Goal: Book appointment/travel/reservation

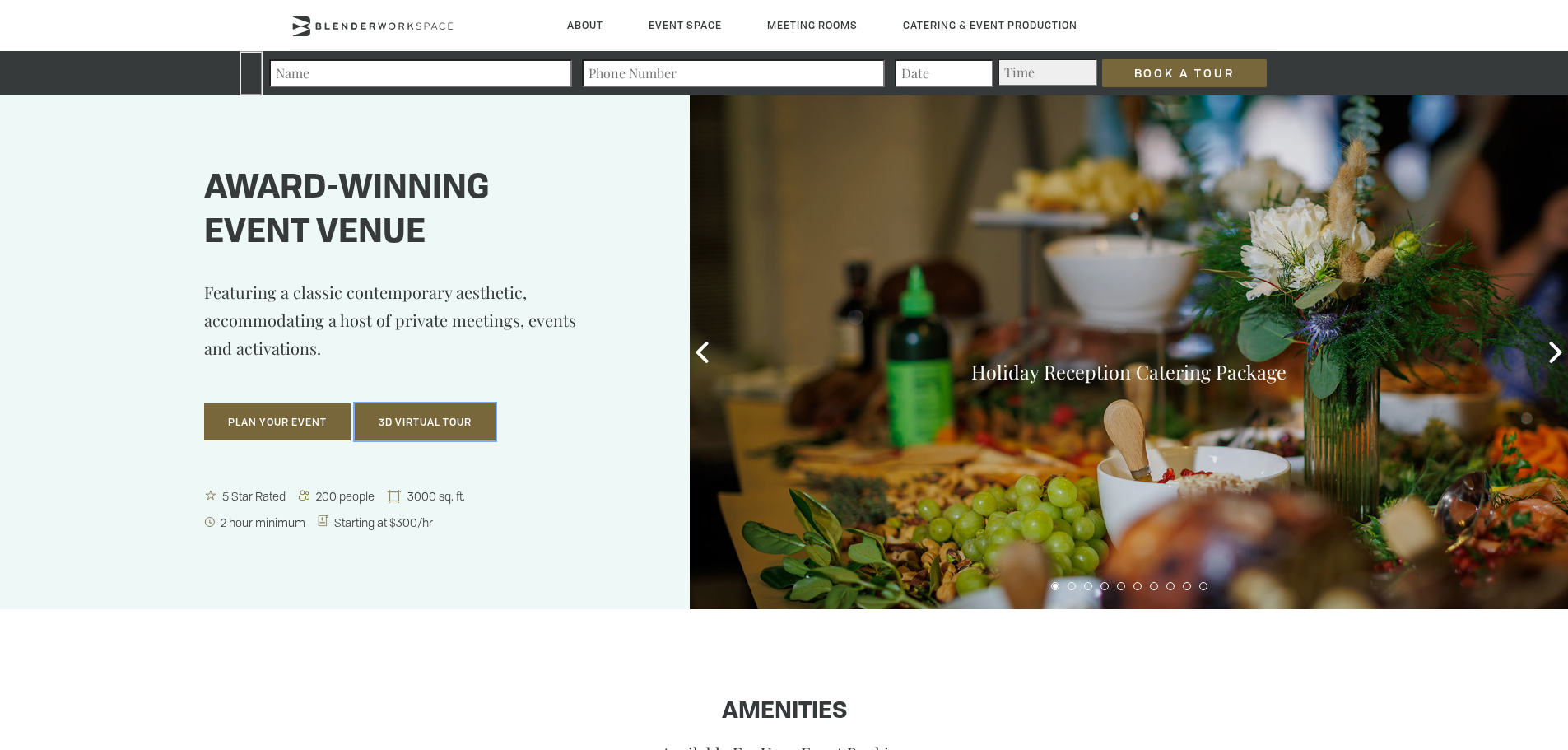
click at [427, 416] on button "3D Virtual Tour" at bounding box center [425, 422] width 141 height 38
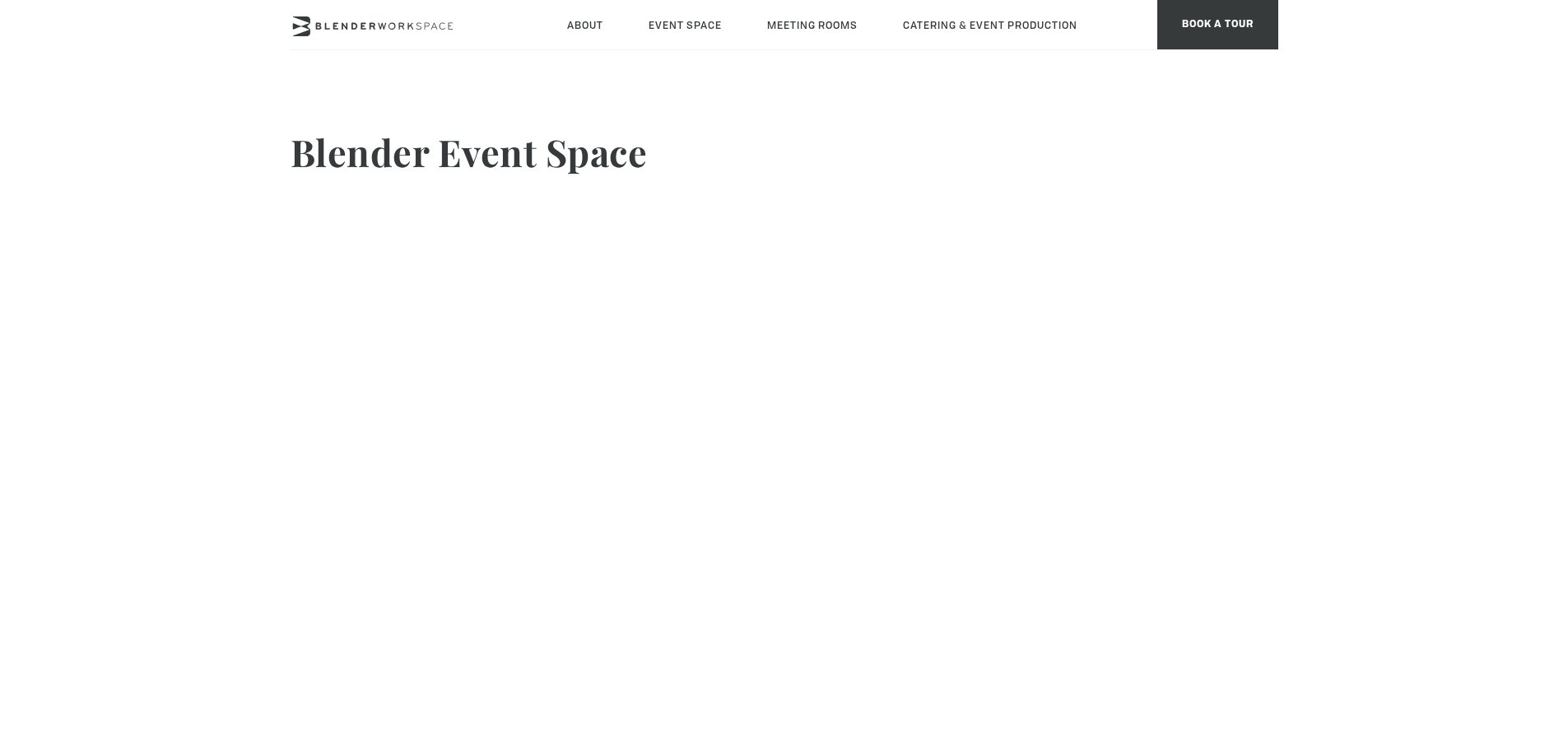
scroll to position [37, 0]
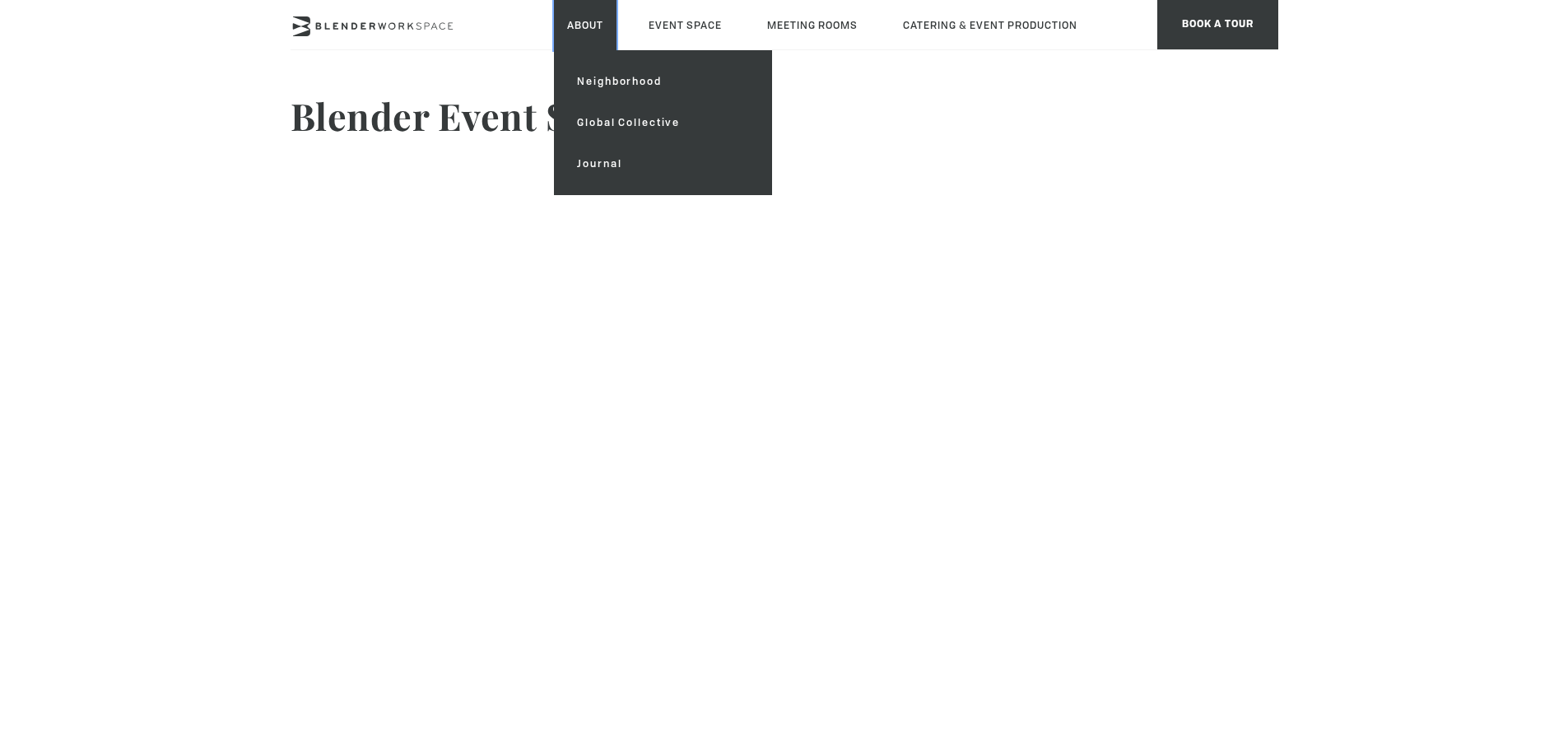
click at [583, 20] on link "About" at bounding box center [586, 25] width 63 height 50
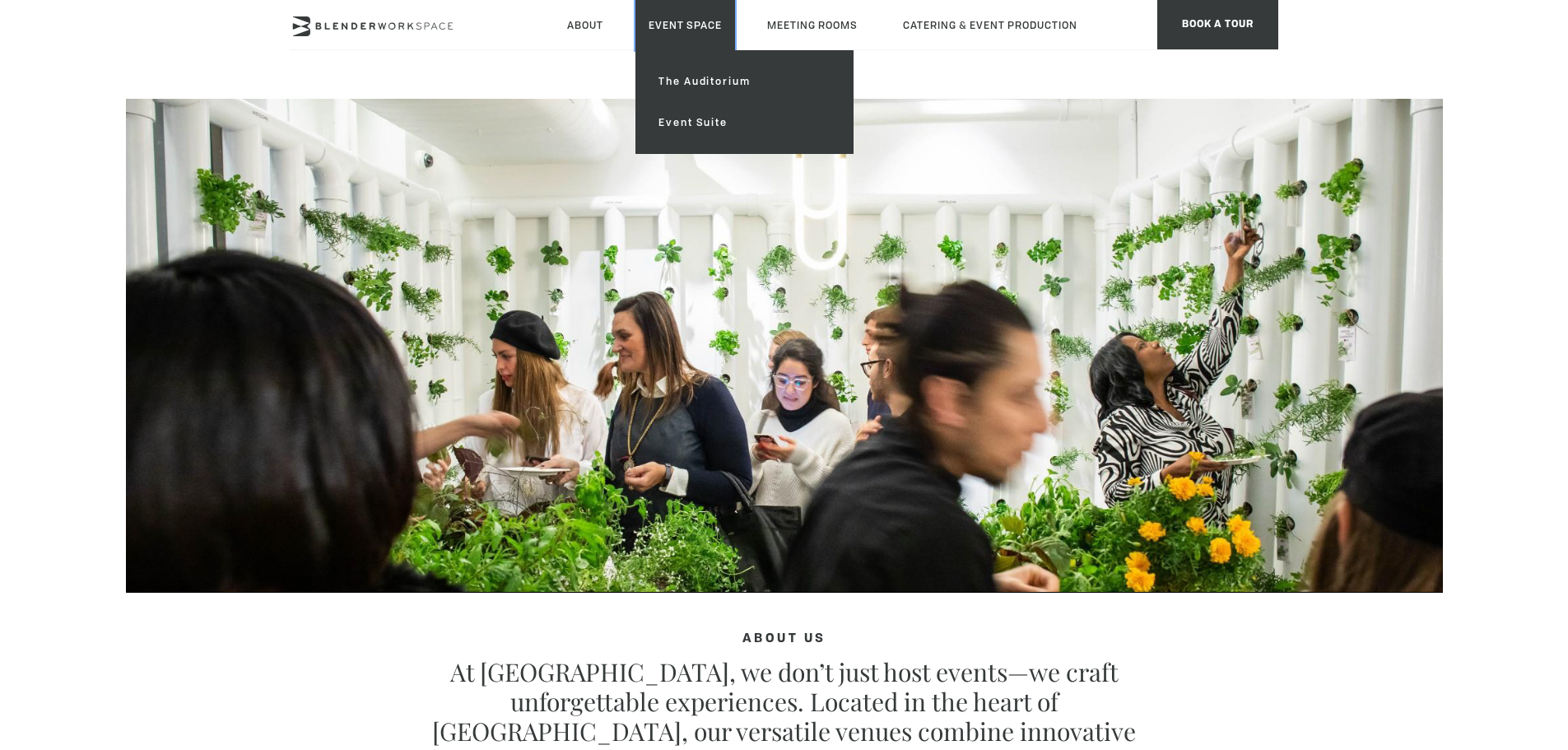
click at [694, 28] on link "Event Space" at bounding box center [685, 25] width 99 height 50
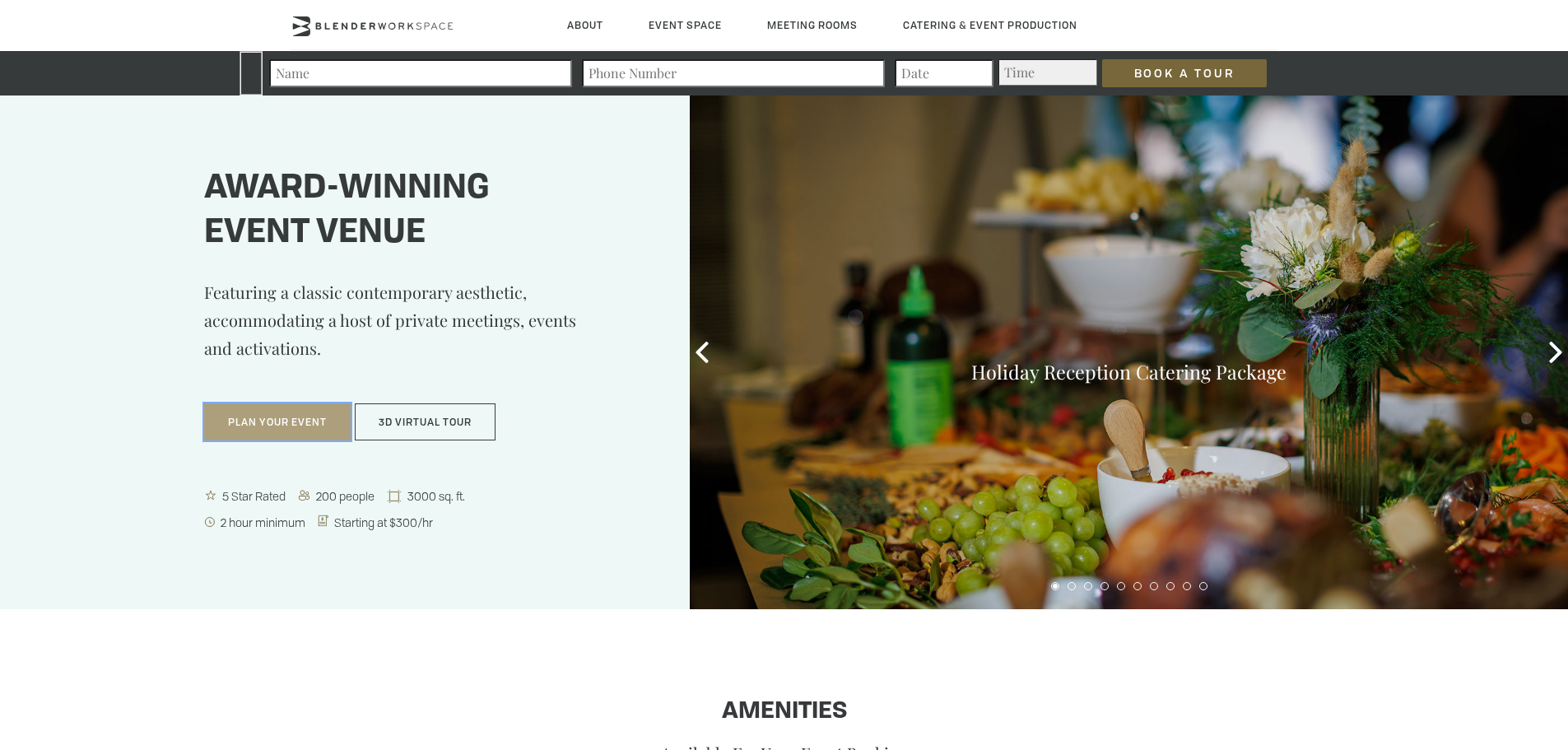
click at [327, 420] on button "Plan Your Event" at bounding box center [277, 422] width 146 height 38
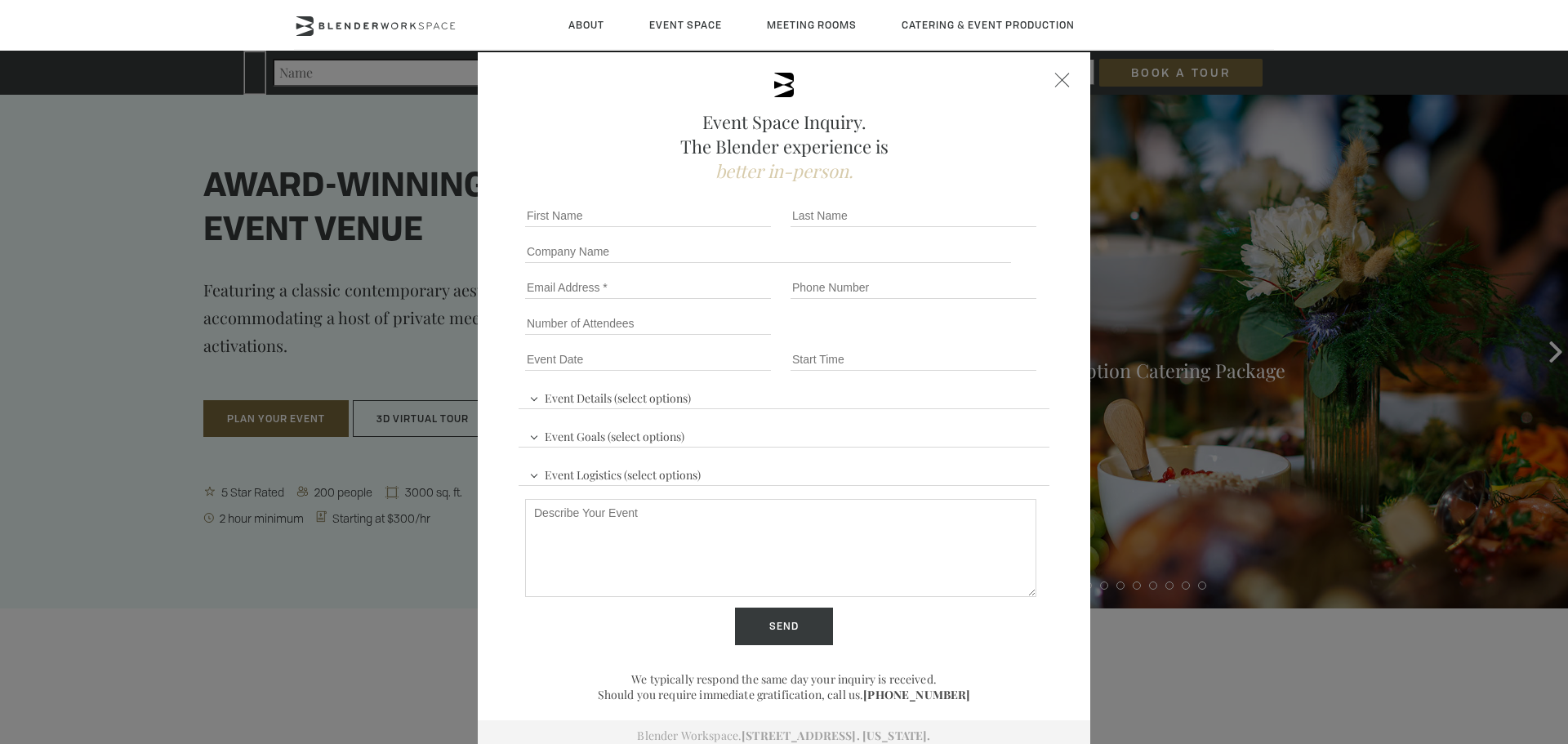
click at [1062, 73] on span at bounding box center [1062, 79] width 14 height 14
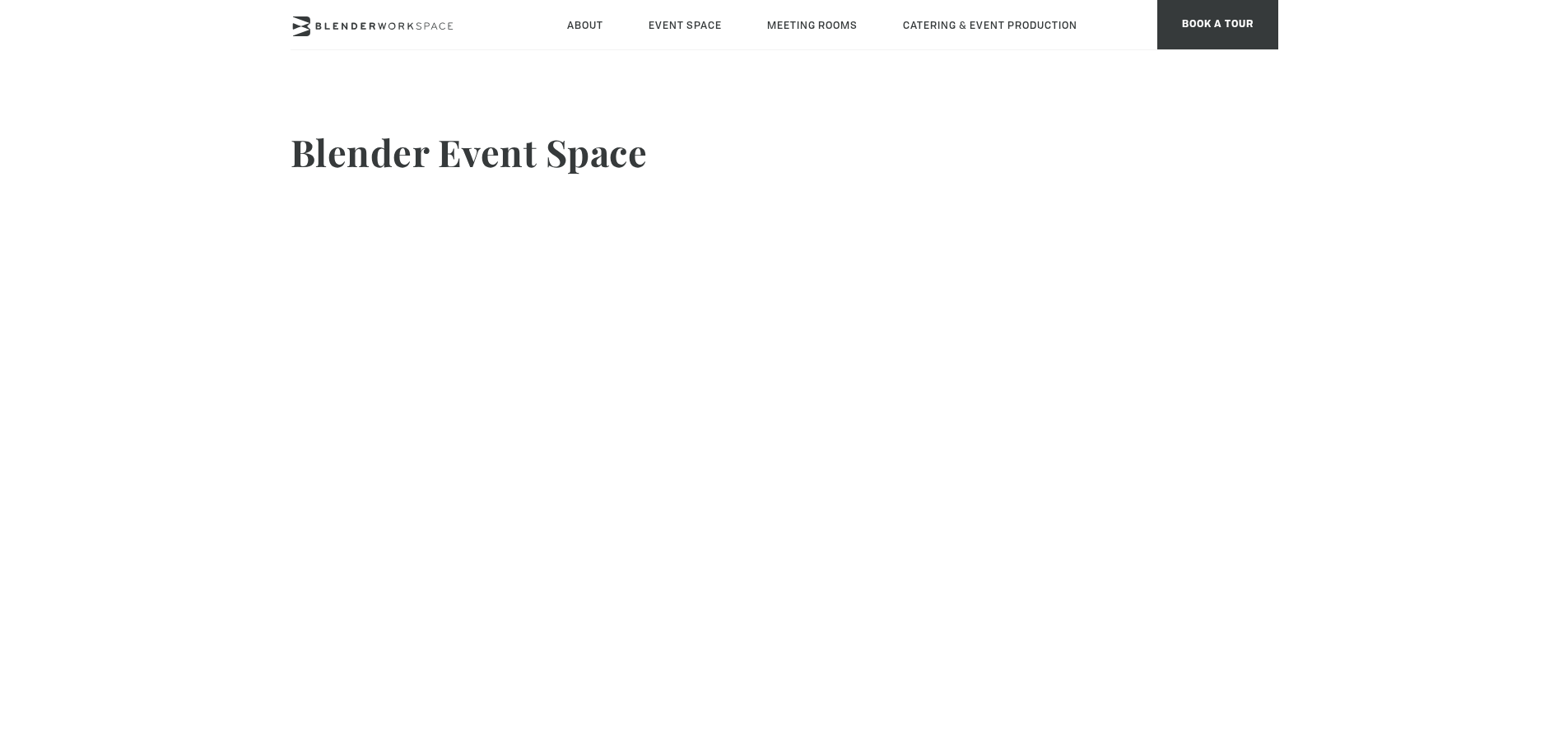
scroll to position [37, 0]
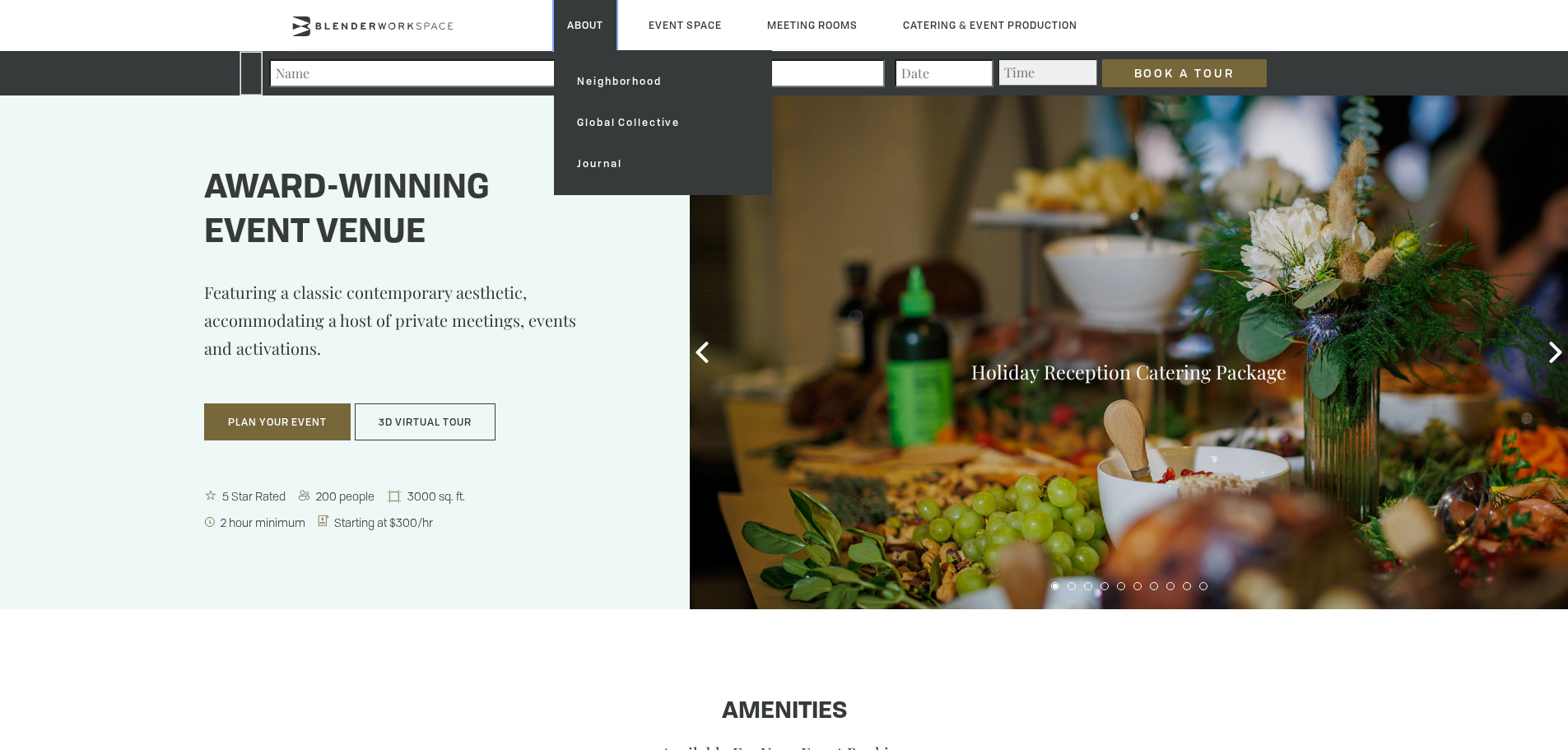
click at [571, 36] on link "About" at bounding box center [586, 25] width 63 height 50
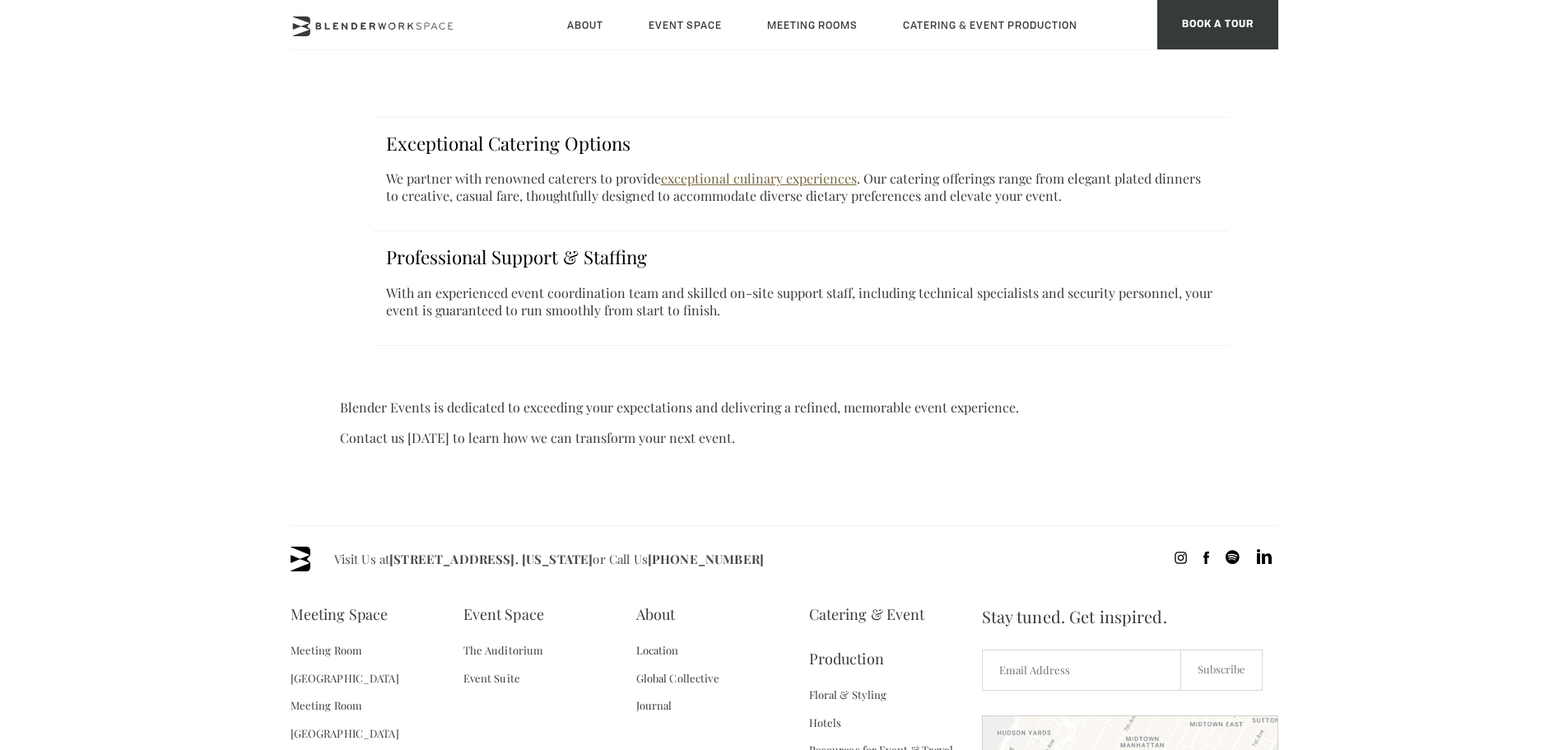
scroll to position [1277, 0]
